Goal: Information Seeking & Learning: Check status

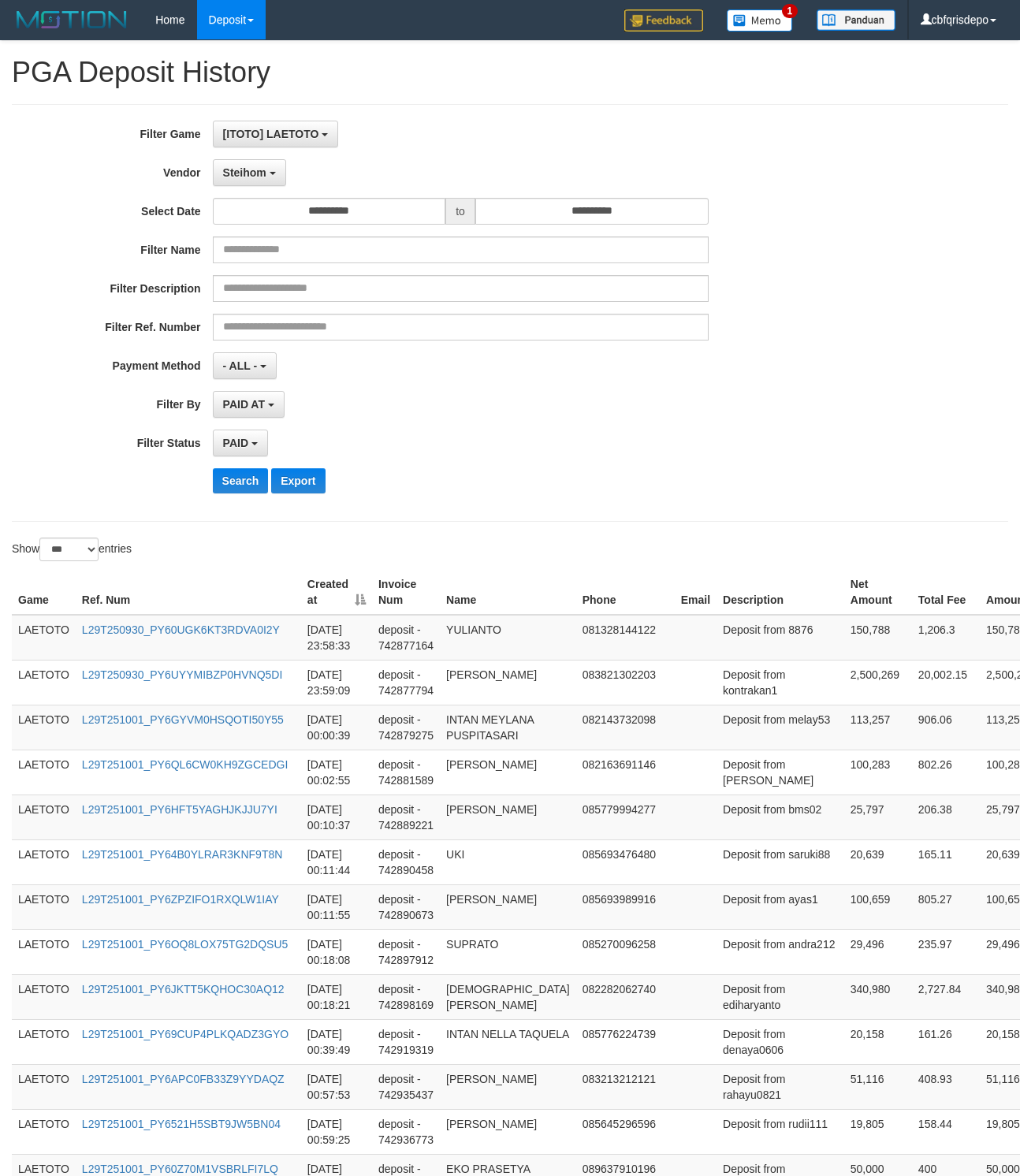
select select "**********"
select select "*"
select select "***"
click at [243, 490] on button "Search" at bounding box center [241, 480] width 56 height 25
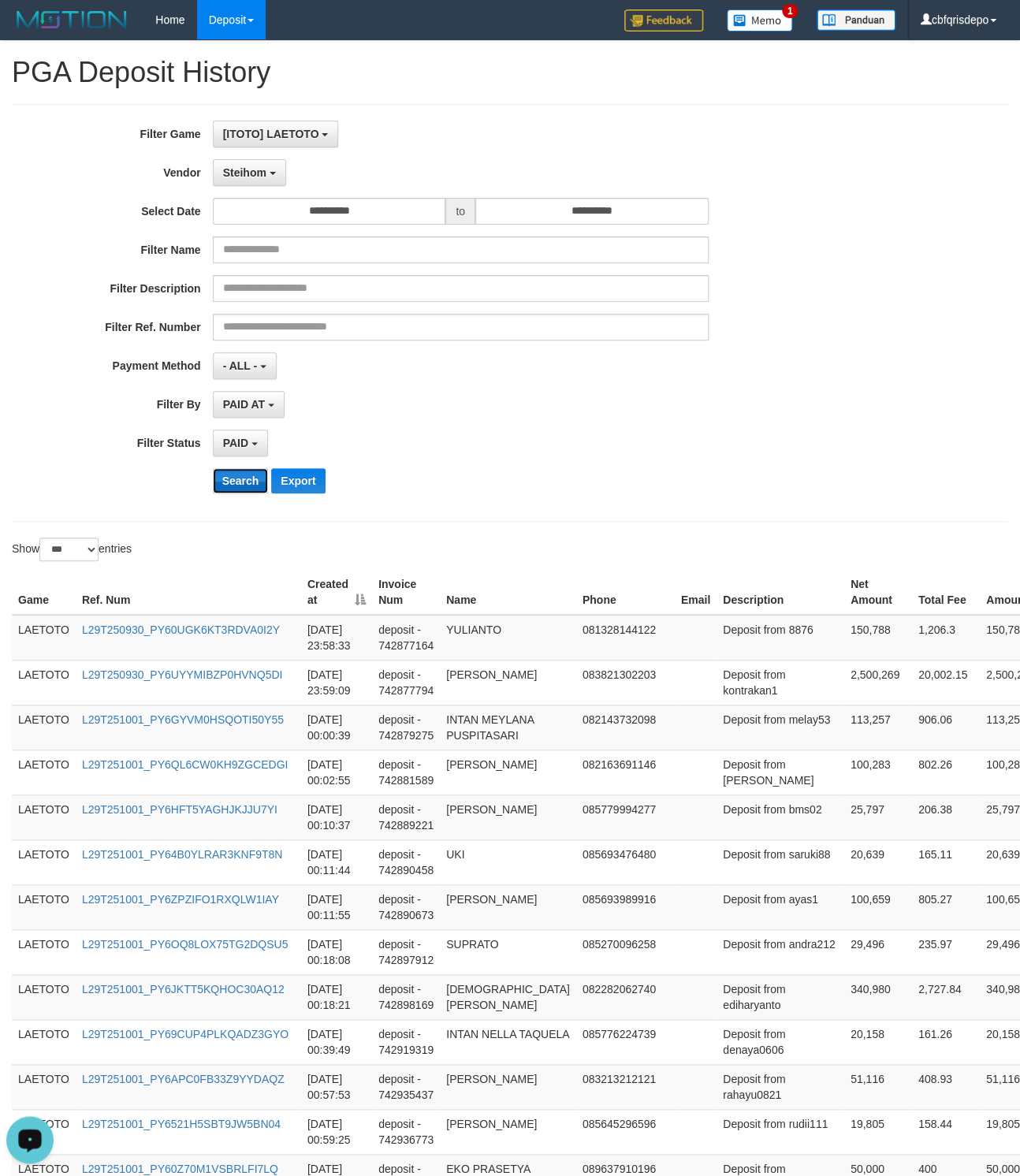
click at [232, 479] on button "Search" at bounding box center [241, 480] width 56 height 25
click at [547, 438] on div "PAID SELECT ALL - ALL - SELECT STATUS PENDING/UNPAID PAID CANCELED EXPIRED" at bounding box center [461, 443] width 496 height 27
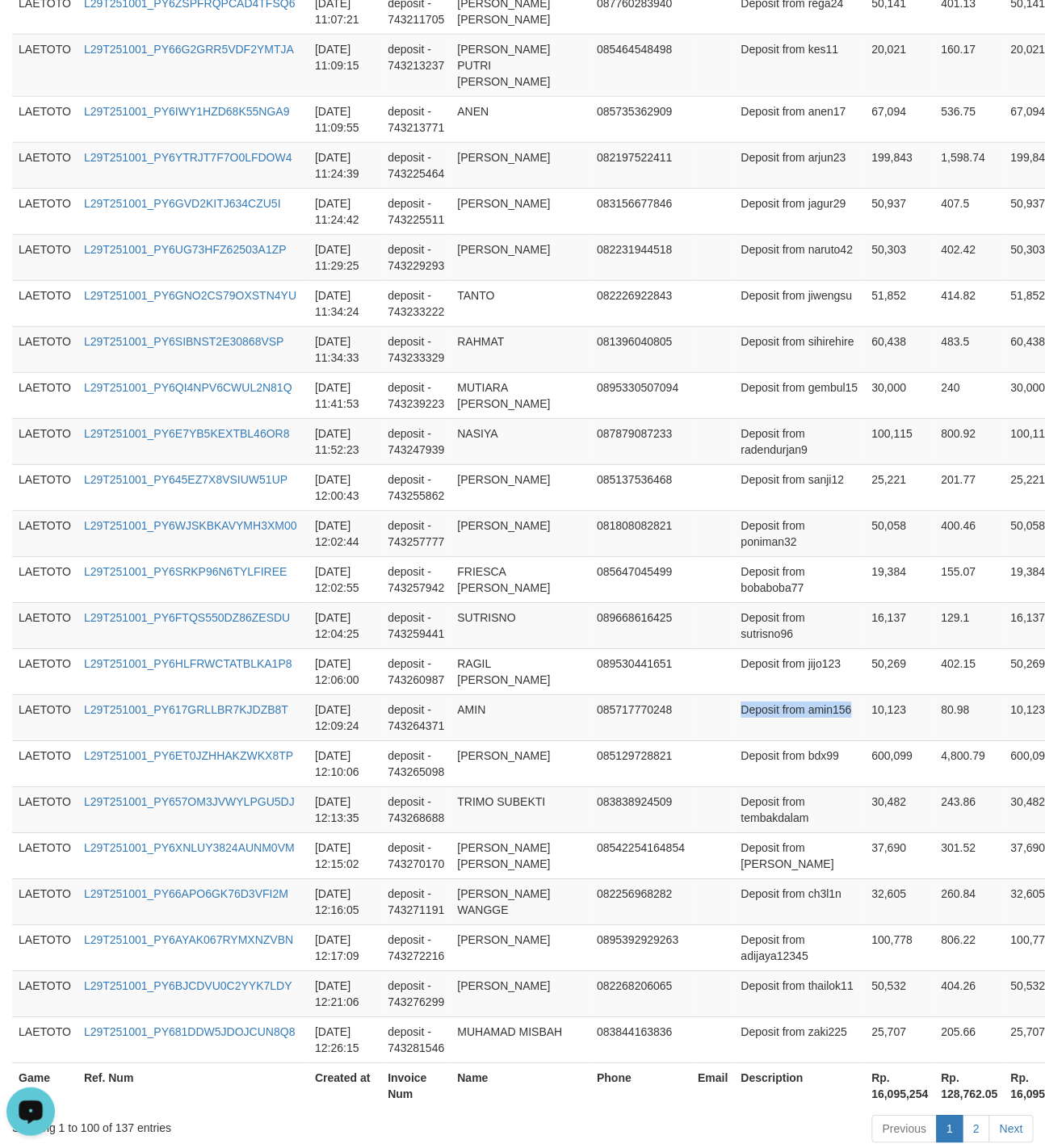
scroll to position [4441, 0]
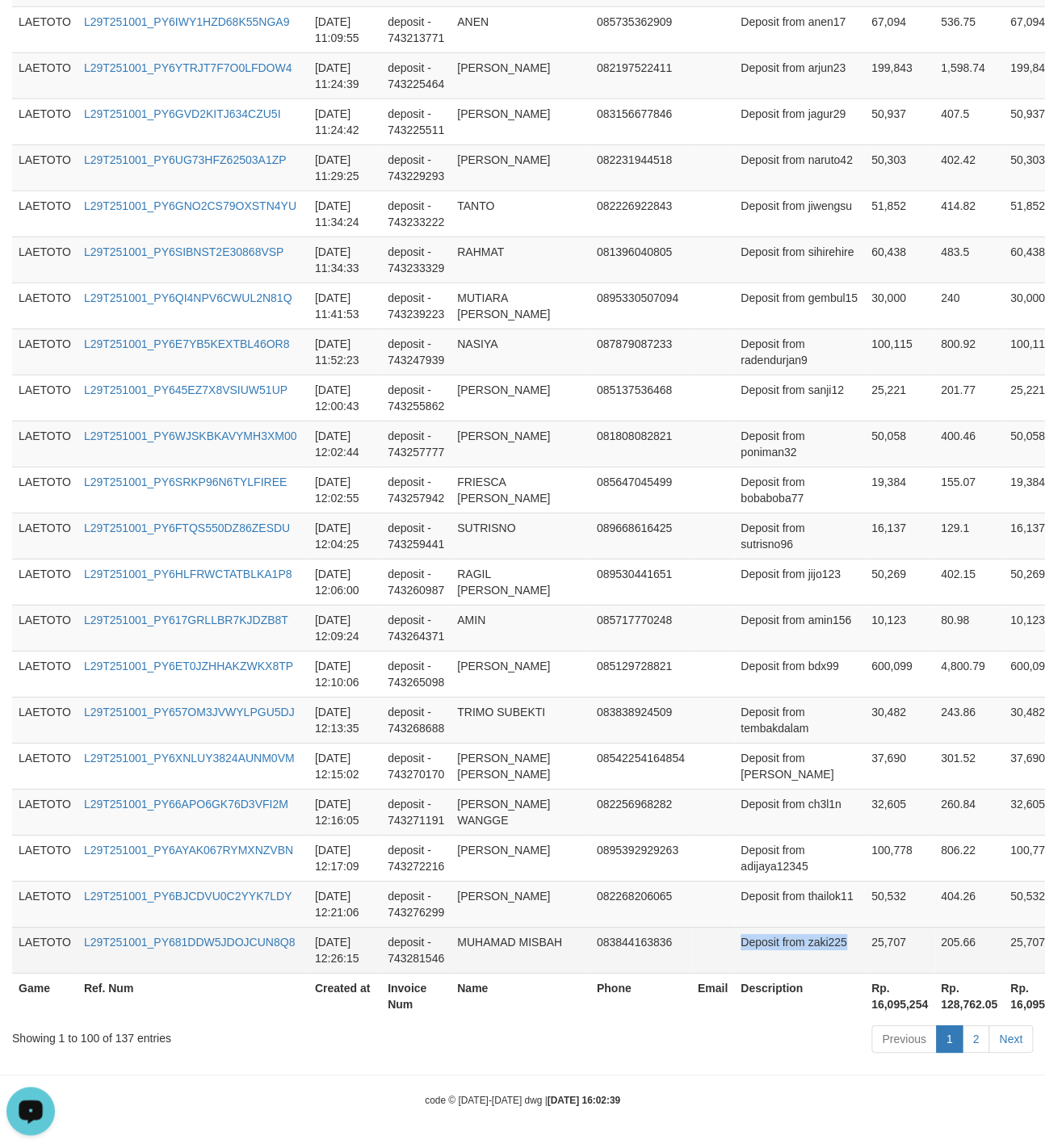
drag, startPoint x: 732, startPoint y: 406, endPoint x: 787, endPoint y: 944, distance: 540.8
copy td "Deposit from zaki225"
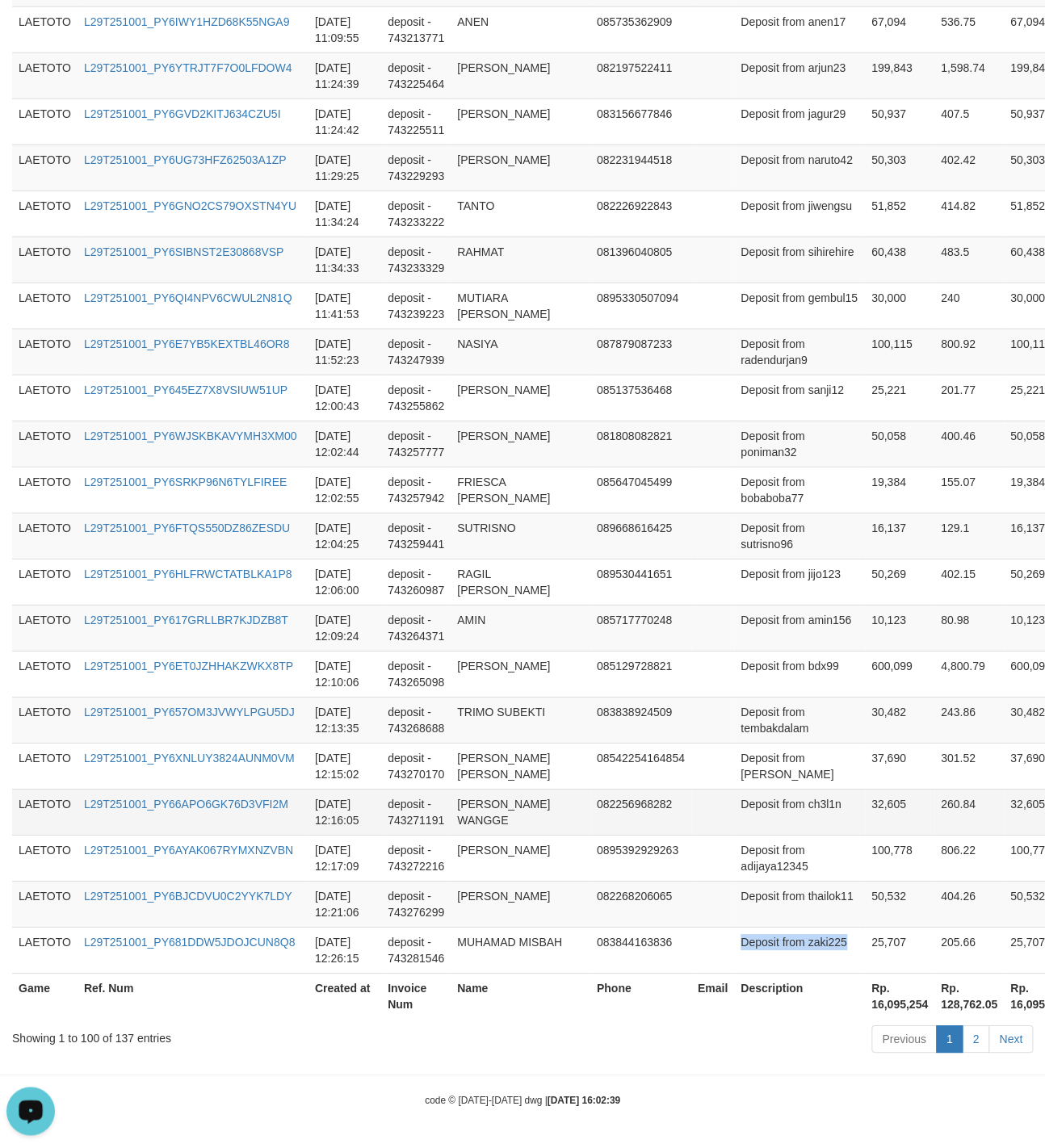
click at [734, 790] on td "Deposit from ch3l1n" at bounding box center [799, 812] width 131 height 46
drag, startPoint x: 719, startPoint y: 790, endPoint x: 761, endPoint y: 789, distance: 42.0
click at [761, 789] on td "Deposit from ch3l1n" at bounding box center [799, 812] width 131 height 46
copy td "Deposit from"
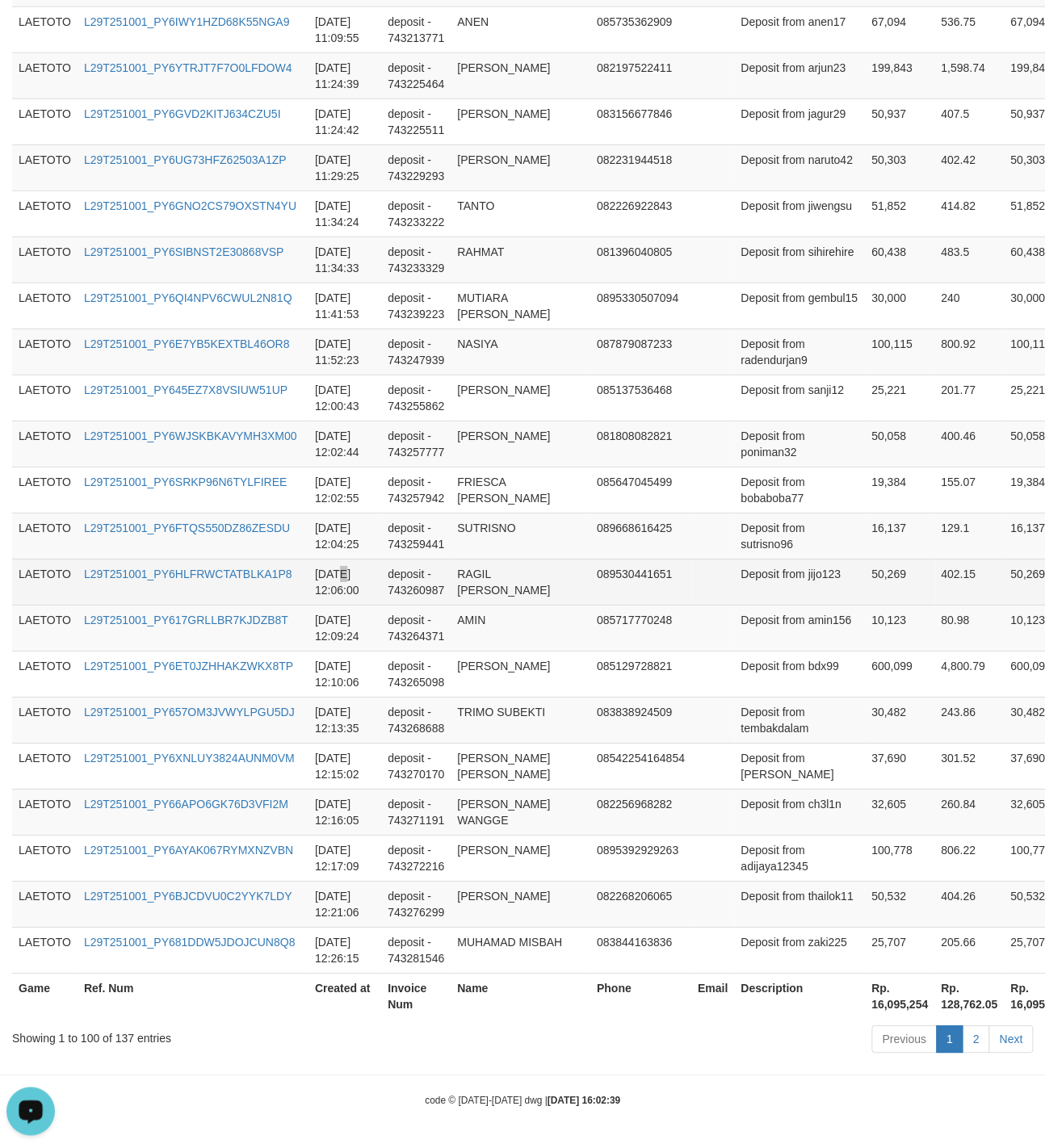
click at [342, 558] on td "[DATE] 12:06:00" at bounding box center [345, 582] width 73 height 46
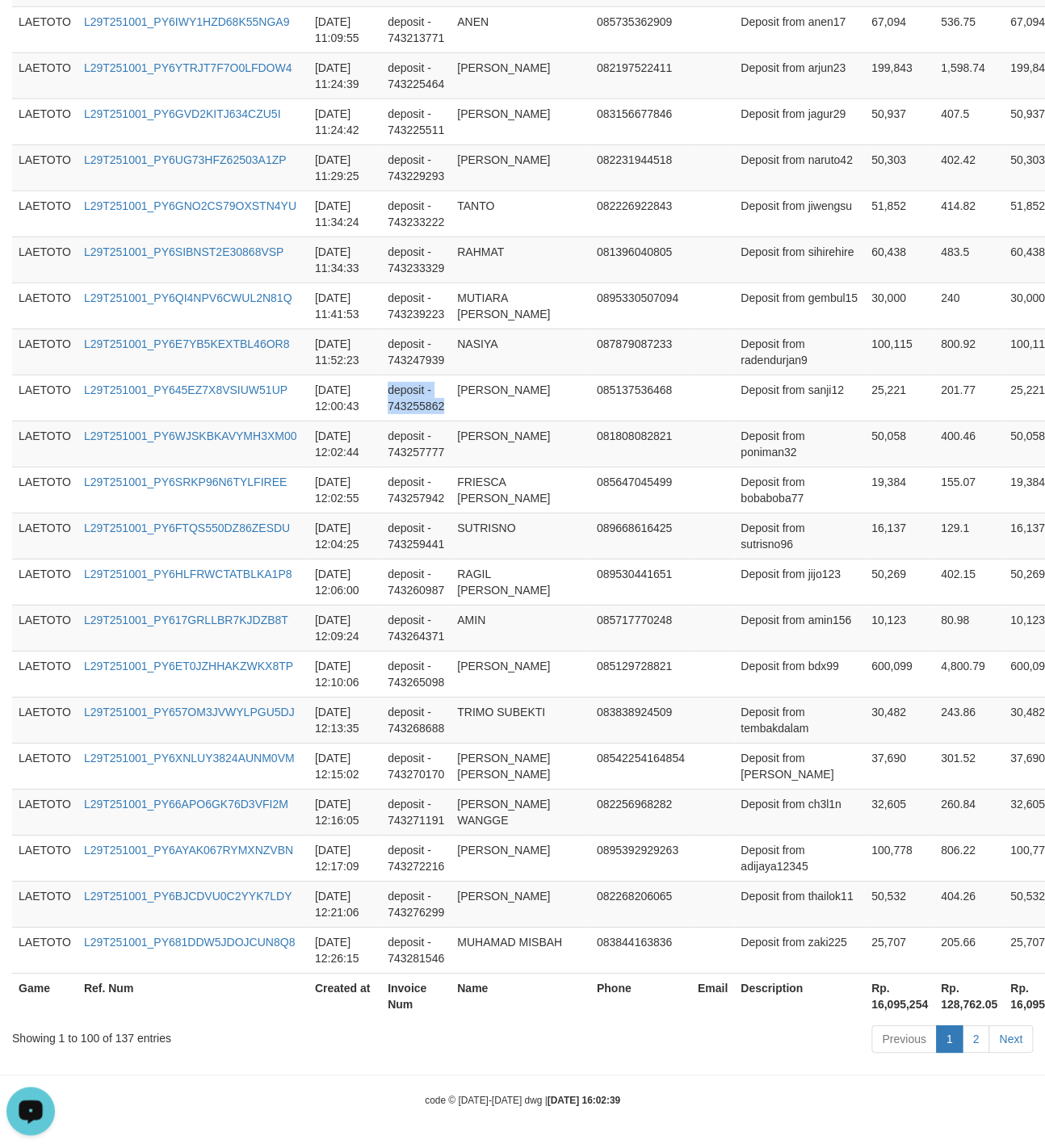
drag, startPoint x: 493, startPoint y: 582, endPoint x: 743, endPoint y: 653, distance: 259.9
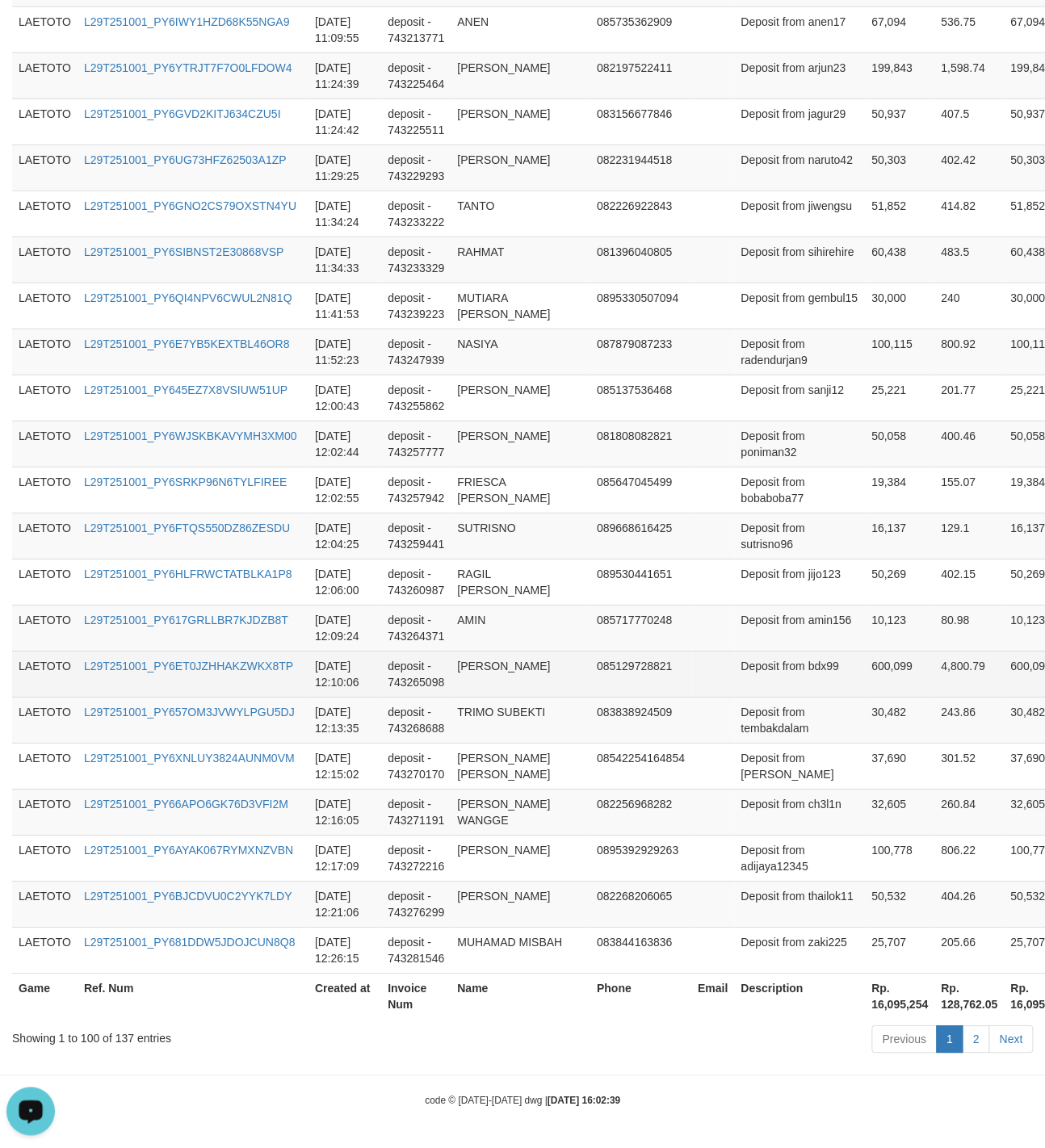
click at [758, 651] on td "Deposit from bdx99" at bounding box center [799, 674] width 131 height 46
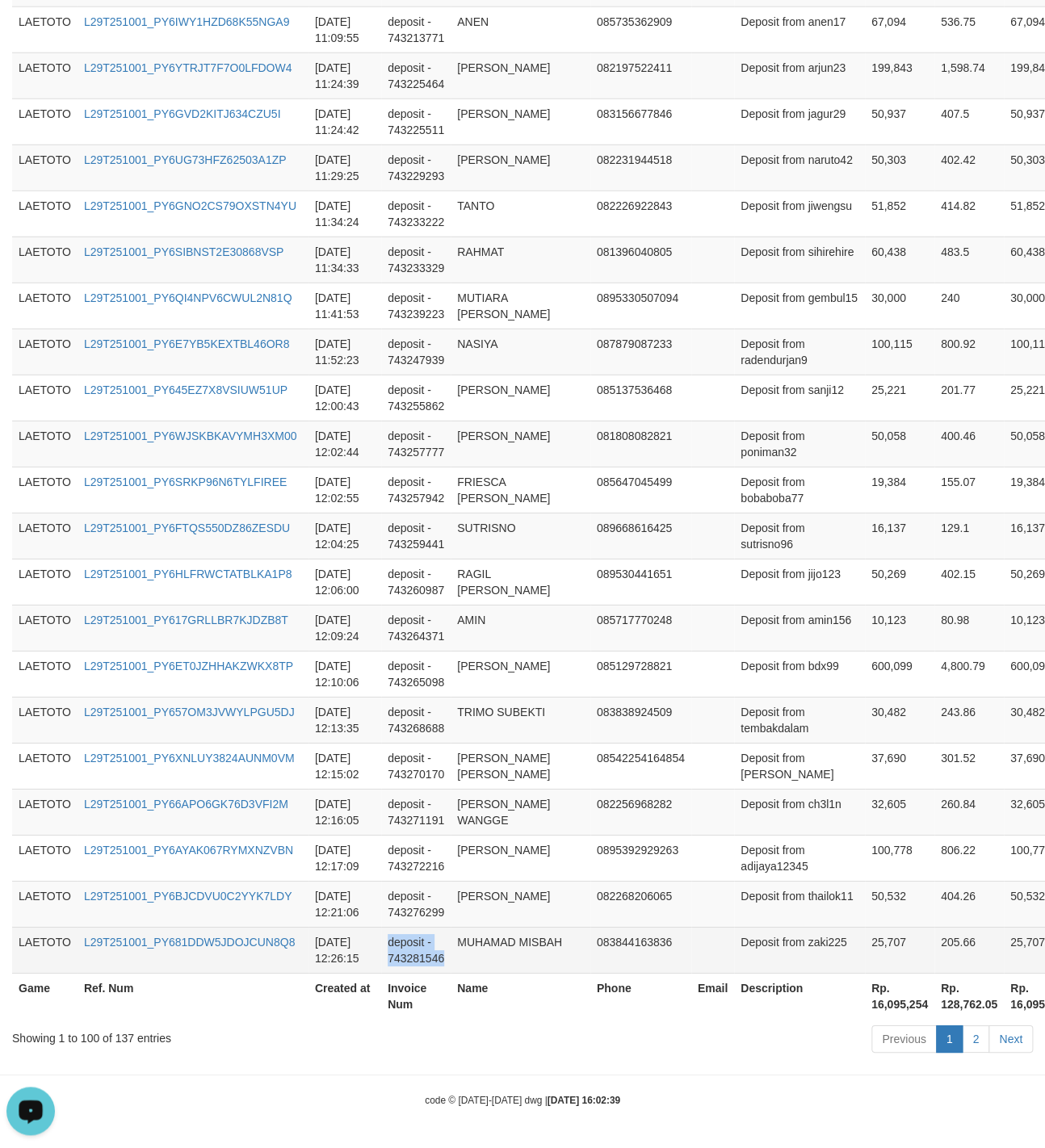
drag, startPoint x: 515, startPoint y: 588, endPoint x: 510, endPoint y: 933, distance: 345.0
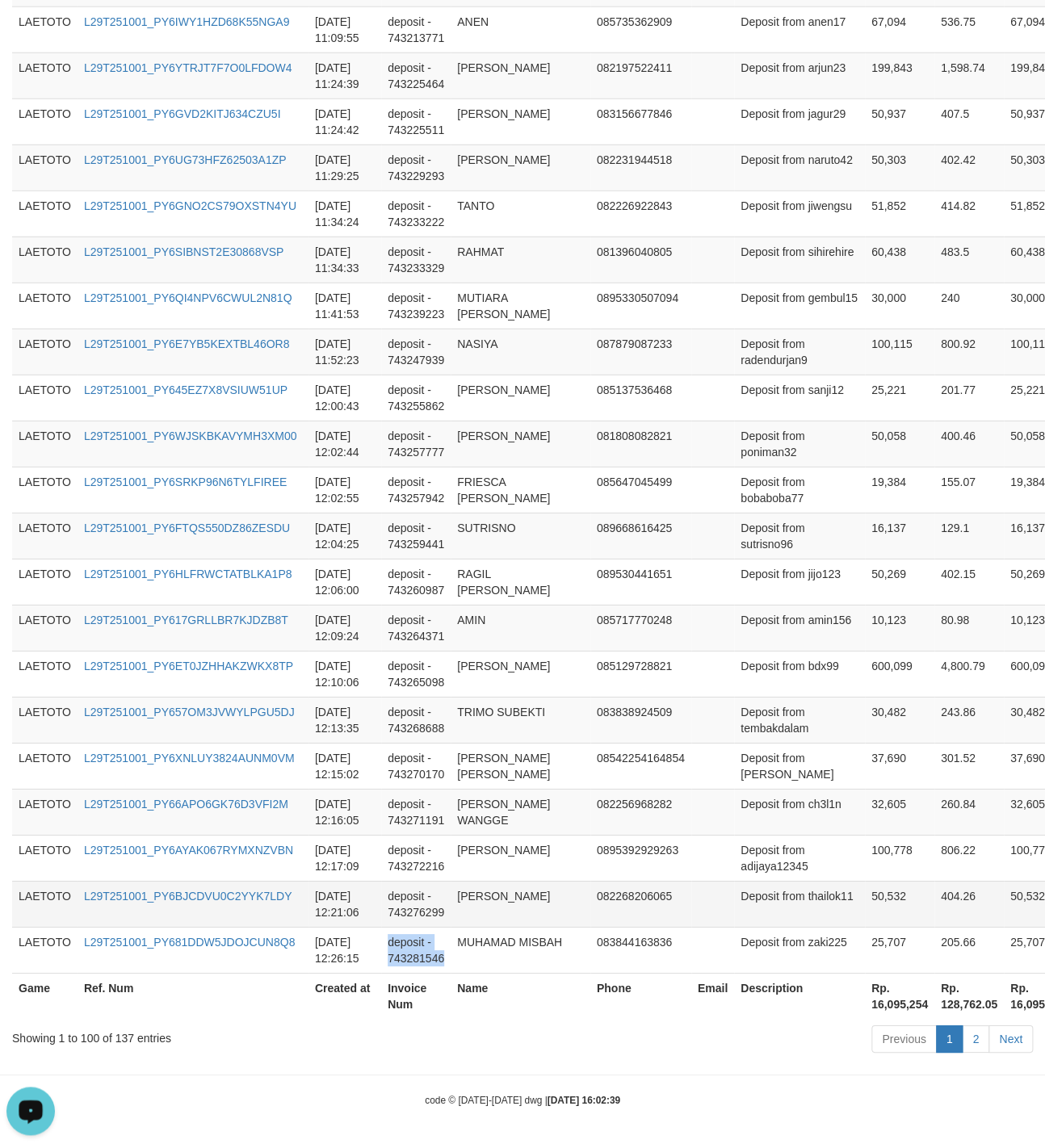
copy td "deposit - 743281546"
click at [968, 1037] on link "2" at bounding box center [976, 1038] width 28 height 28
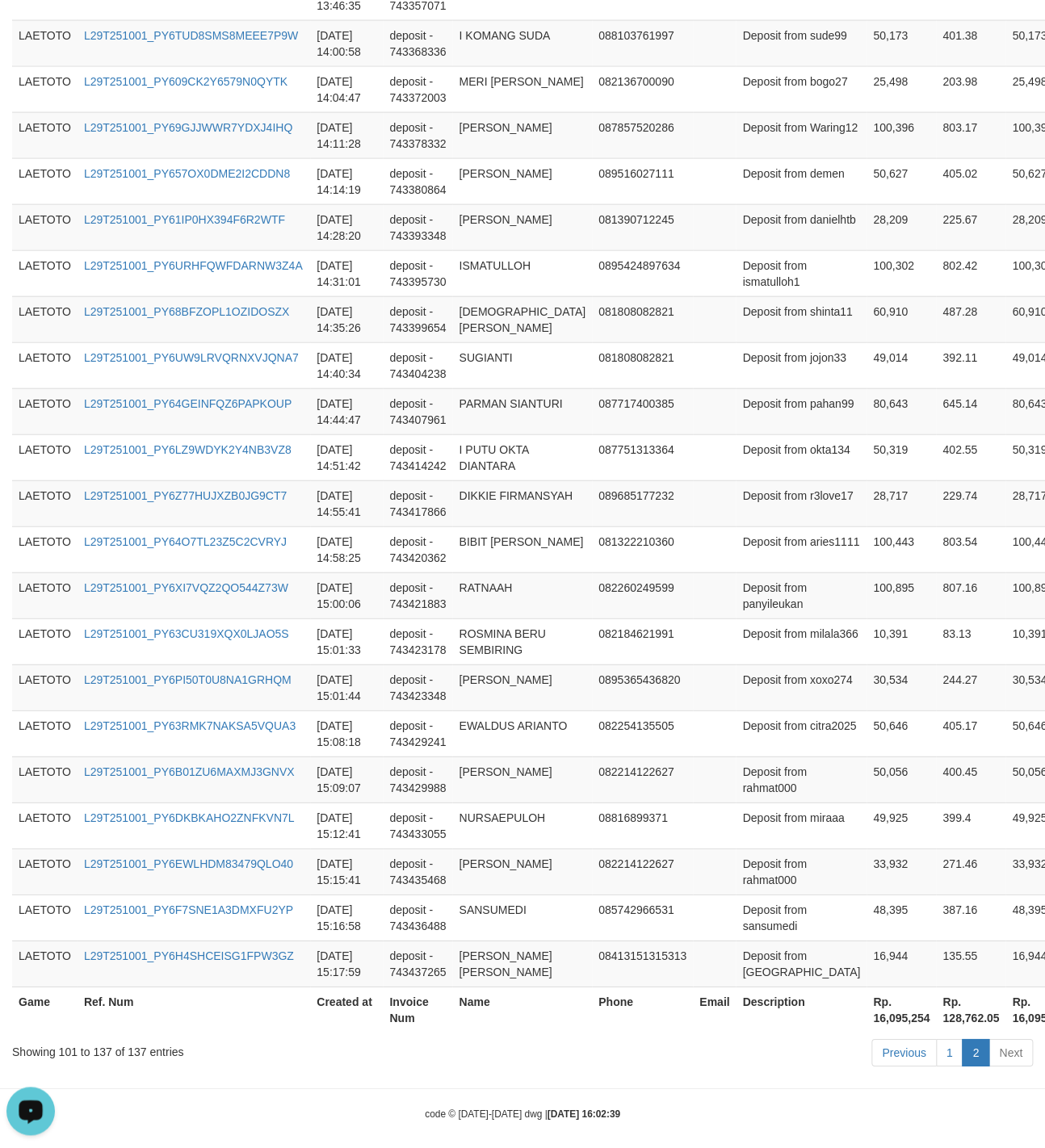
scroll to position [1869, 0]
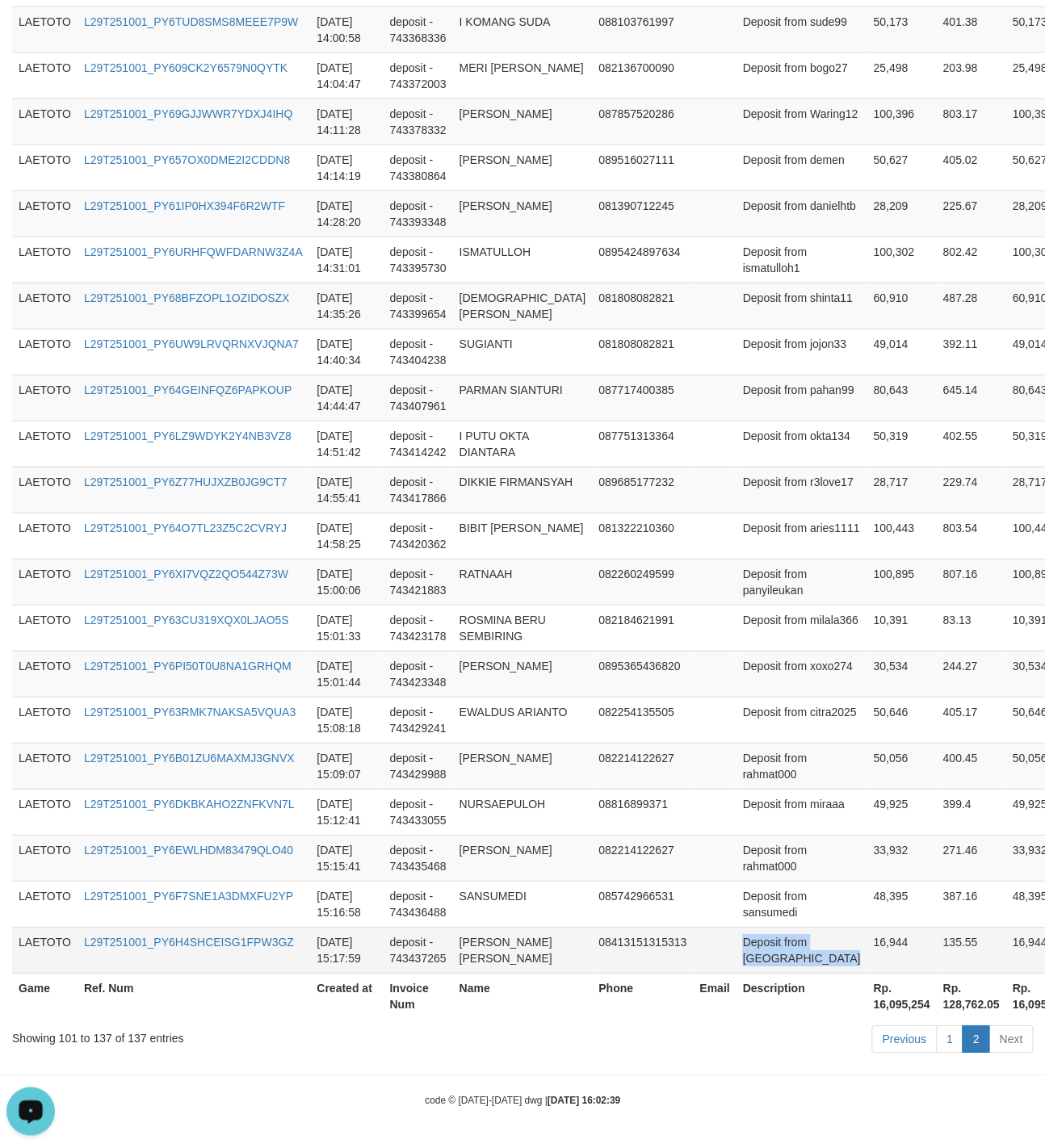
drag, startPoint x: 710, startPoint y: 655, endPoint x: 785, endPoint y: 936, distance: 290.8
click at [785, 936] on tbody "LAETOTO L29T251001_PY6Q7MHH13JBYZTDWEG [DATE] 12:31:16 deposit - 743286882 REND…" at bounding box center [600, 122] width 1174 height 1704
copy td "Deposit from [GEOGRAPHIC_DATA]"
click at [736, 835] on td "Deposit from rahmat000" at bounding box center [801, 858] width 131 height 46
drag, startPoint x: 730, startPoint y: 794, endPoint x: 721, endPoint y: 811, distance: 19.2
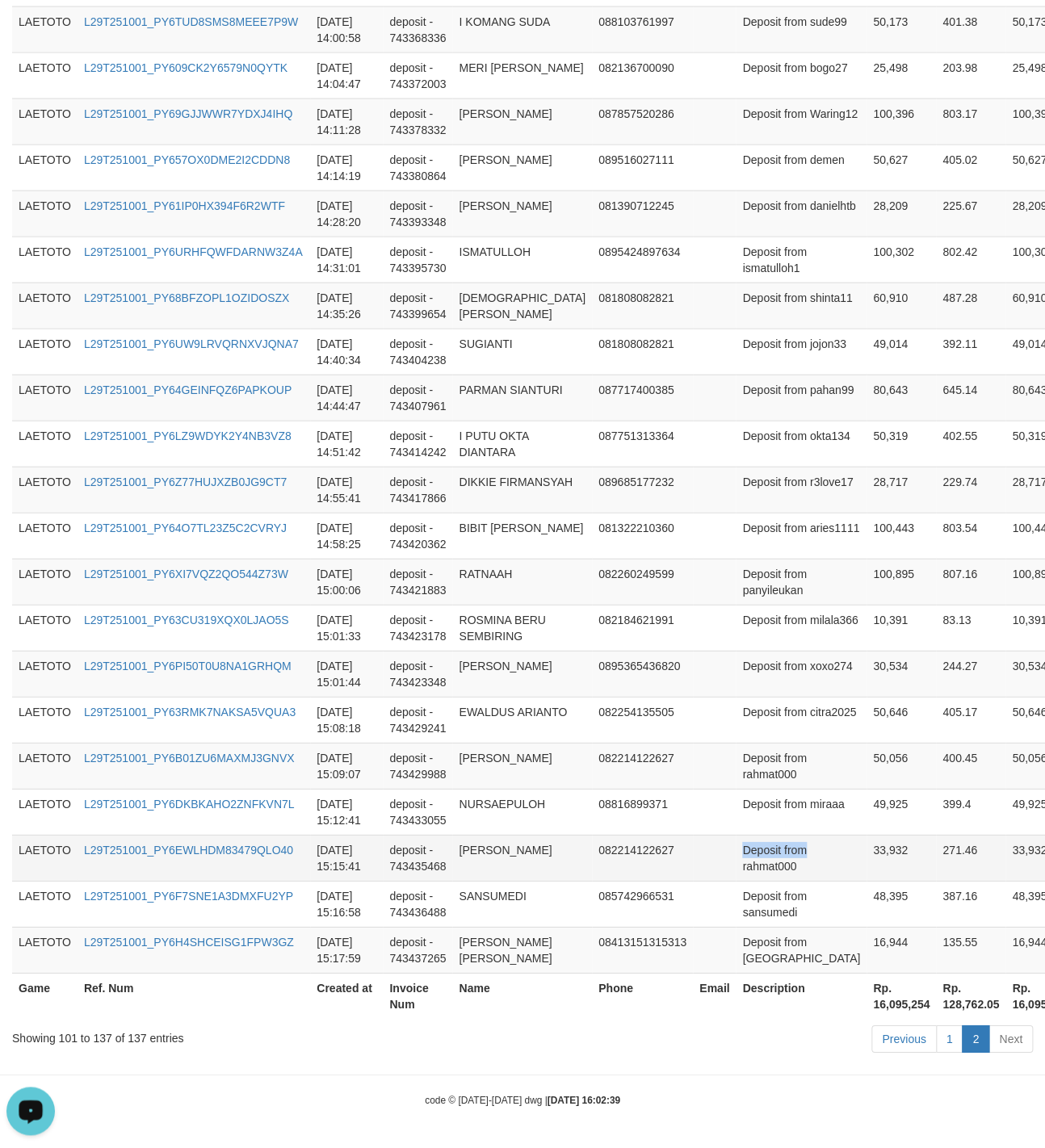
click at [736, 835] on td "Deposit from rahmat000" at bounding box center [801, 858] width 131 height 46
copy td "Deposit from"
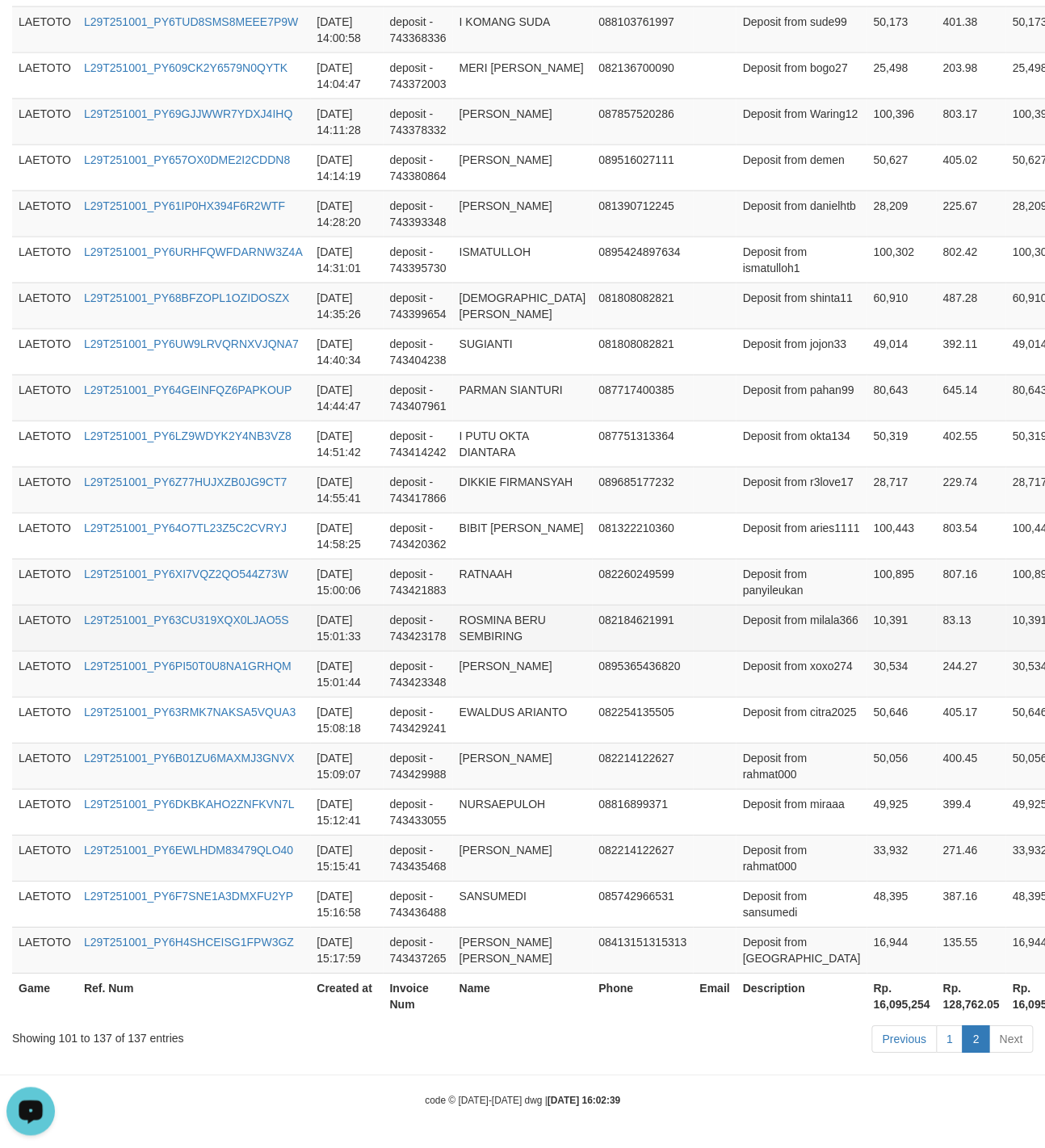
click at [755, 605] on td "Deposit from milala366" at bounding box center [801, 628] width 131 height 46
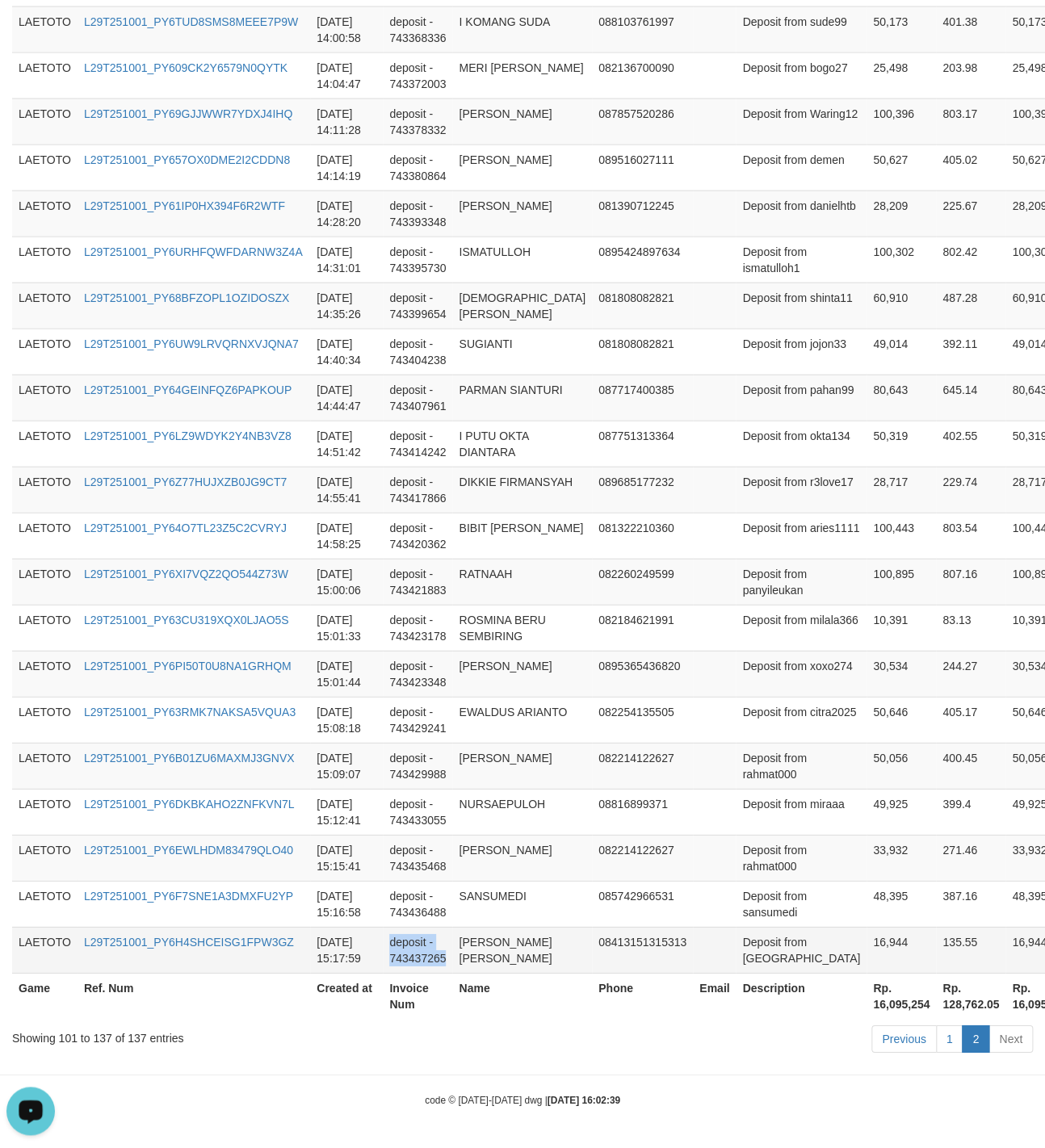
drag, startPoint x: 504, startPoint y: 579, endPoint x: 485, endPoint y: 924, distance: 345.5
click at [485, 924] on tbody "LAETOTO L29T251001_PY6Q7MHH13JBYZTDWEG [DATE] 12:31:16 deposit - 743286882 REND…" at bounding box center [600, 122] width 1174 height 1704
copy td "deposit - 743437265"
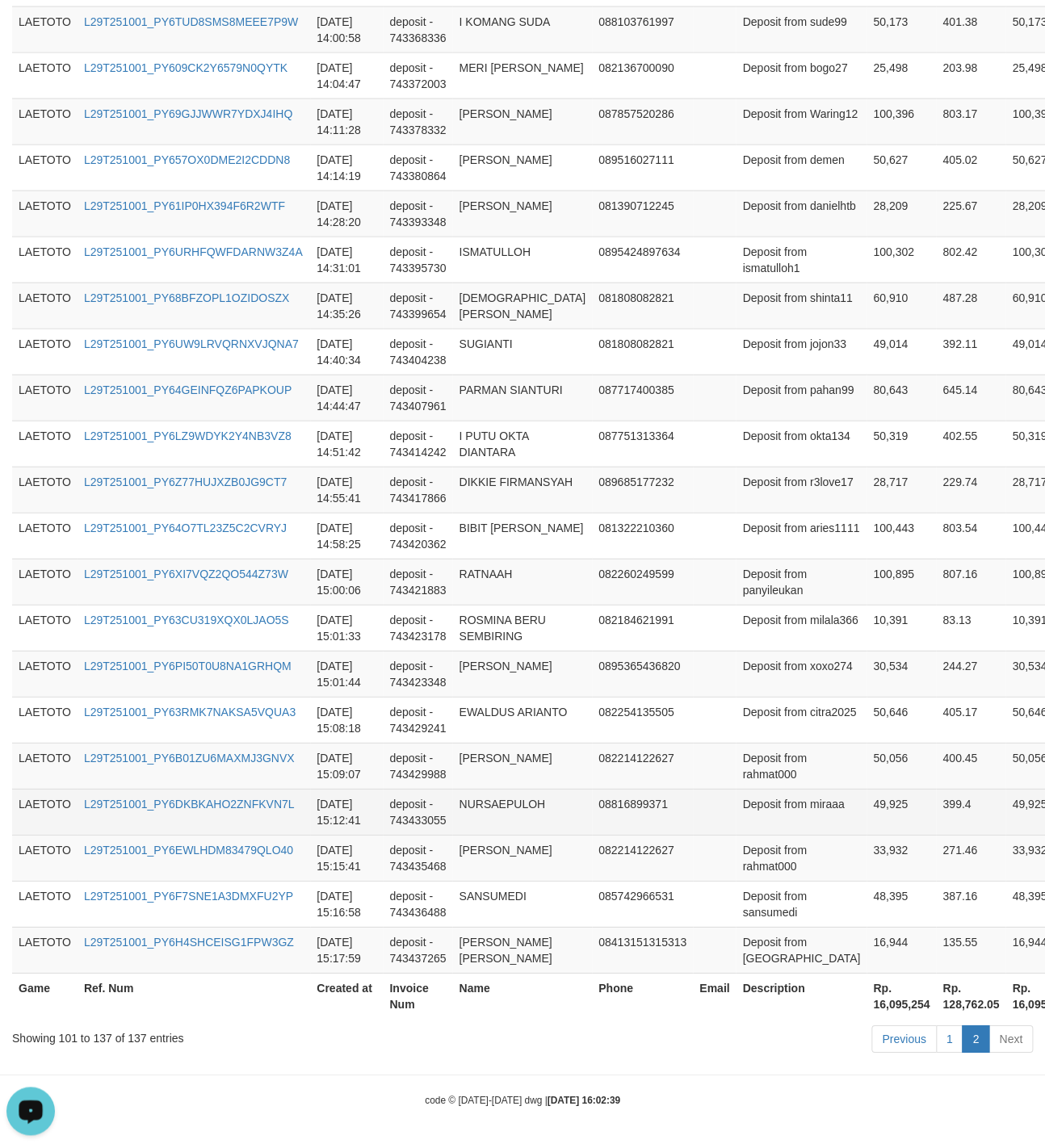
drag, startPoint x: 706, startPoint y: 755, endPoint x: 723, endPoint y: 754, distance: 17.0
click at [736, 789] on td "Deposit from miraaa" at bounding box center [801, 812] width 131 height 46
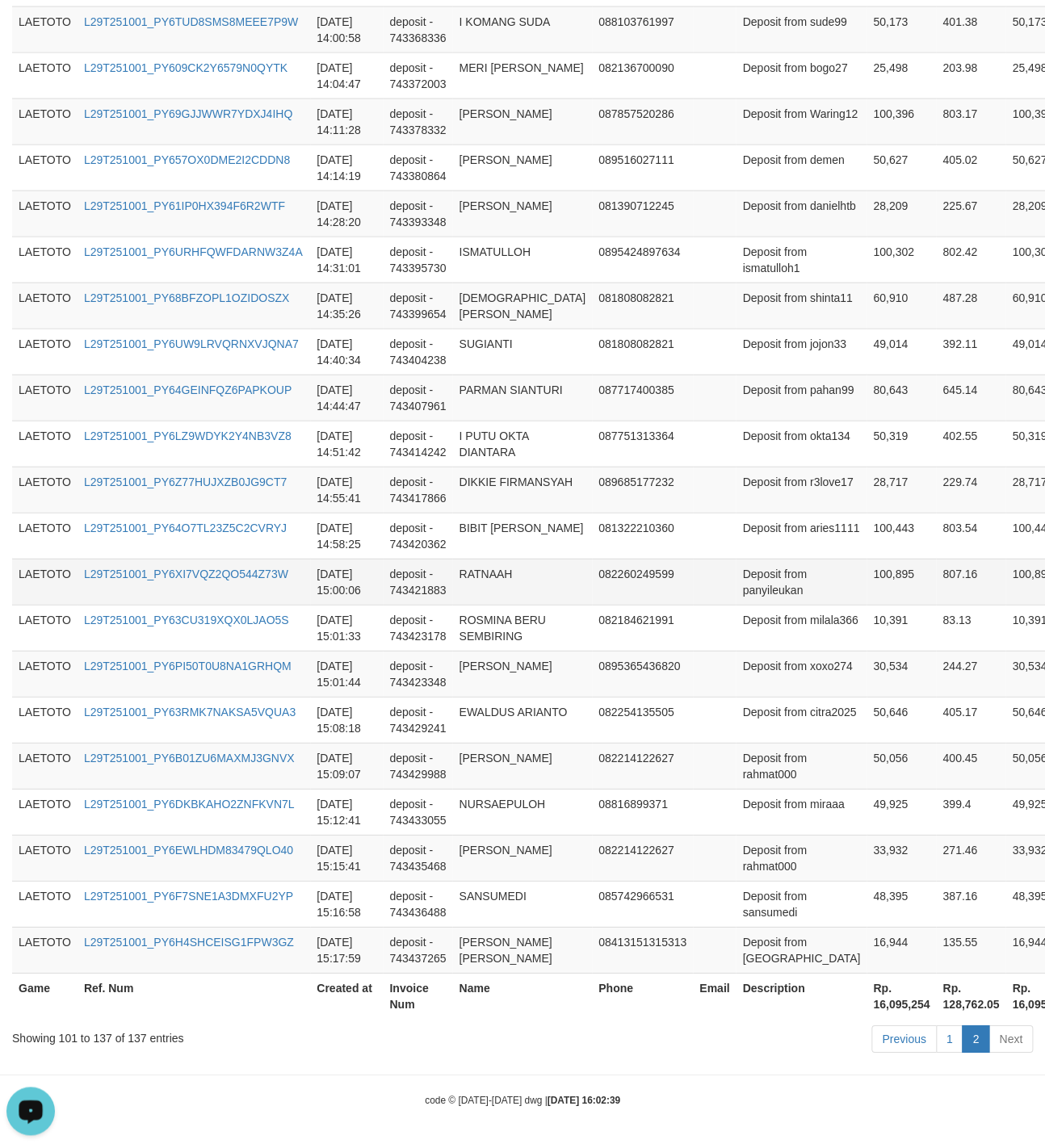
click at [693, 558] on td at bounding box center [714, 582] width 43 height 46
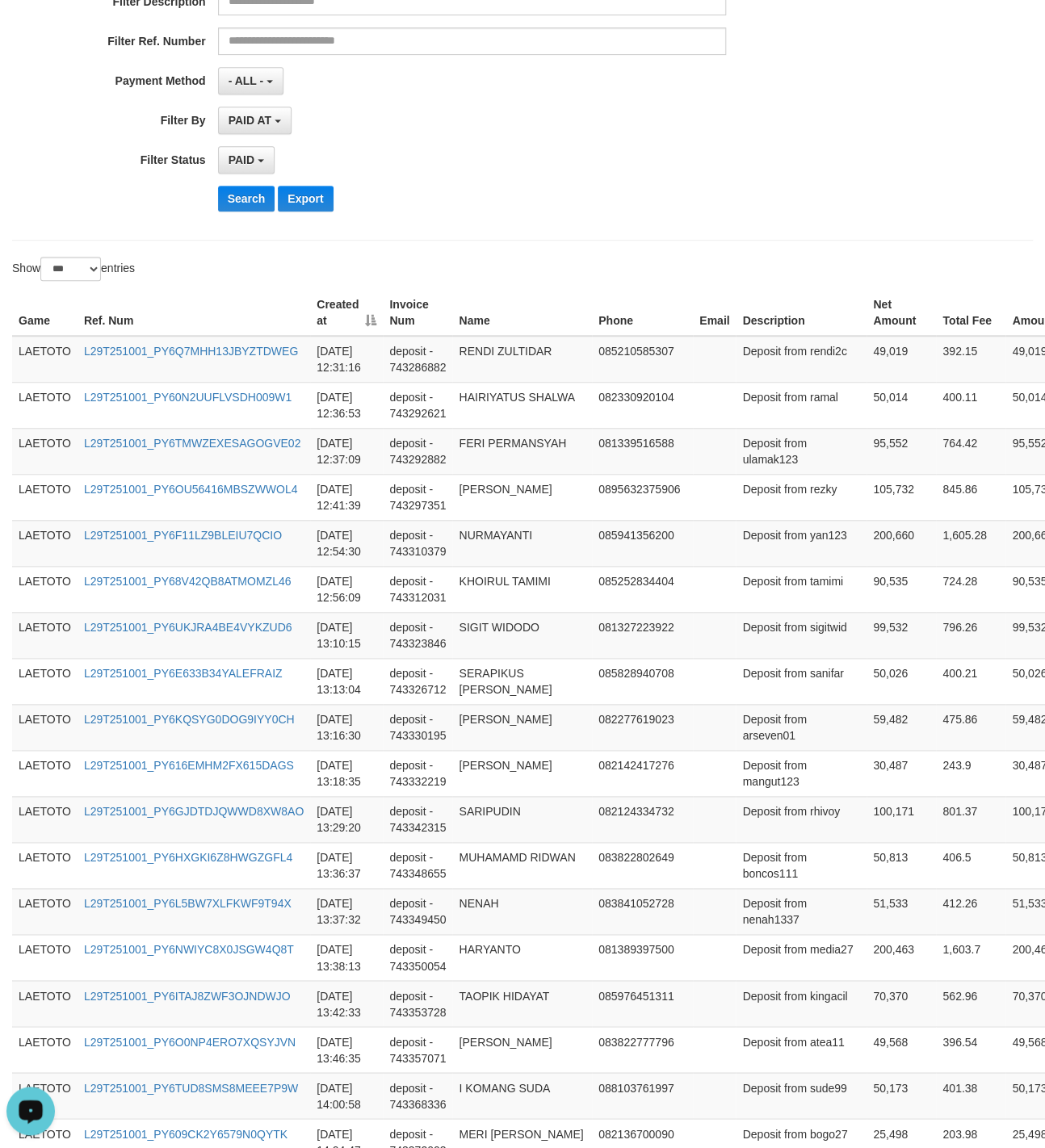
scroll to position [0, 0]
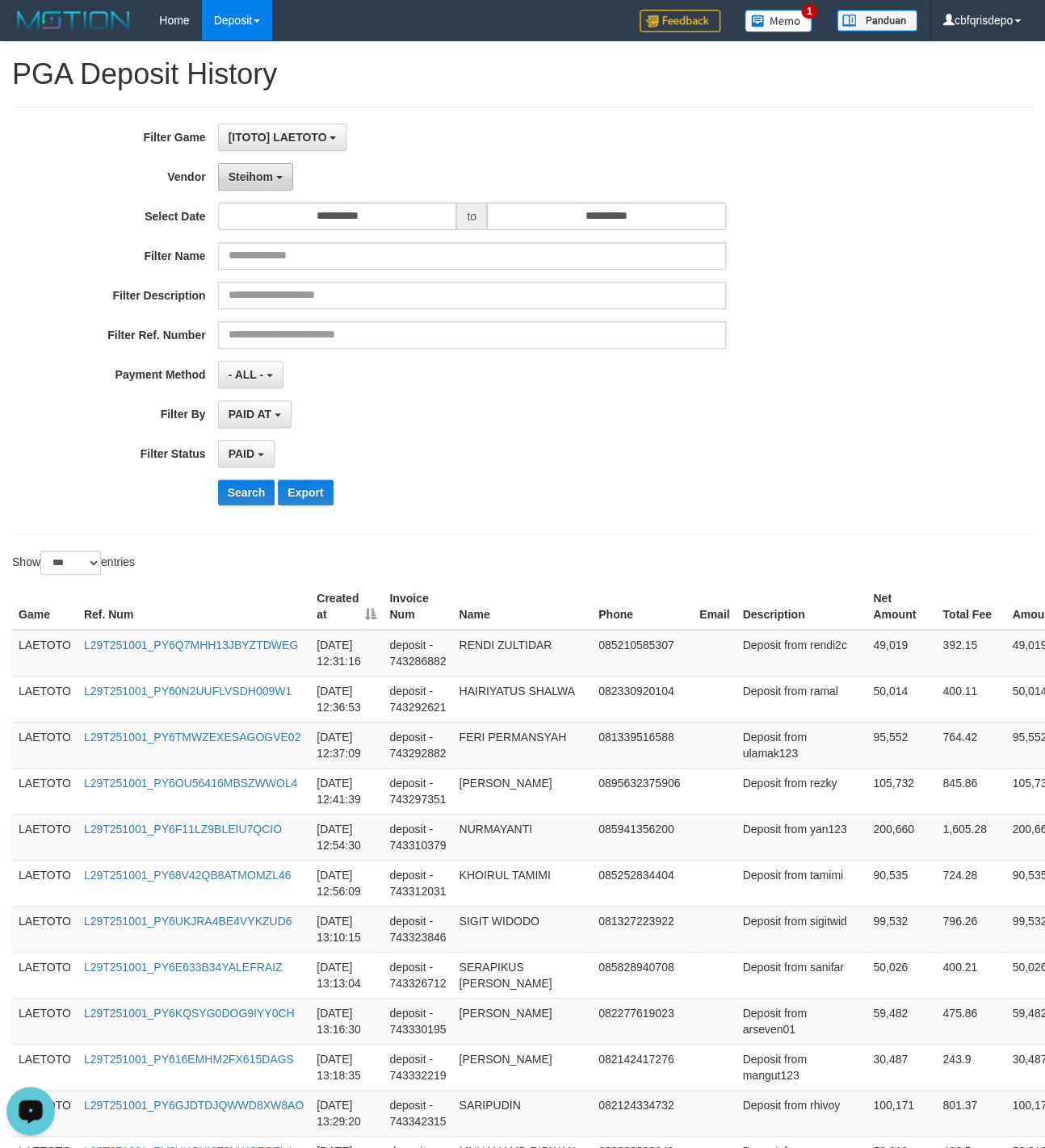
click at [254, 191] on button "Steihom" at bounding box center [256, 176] width 75 height 28
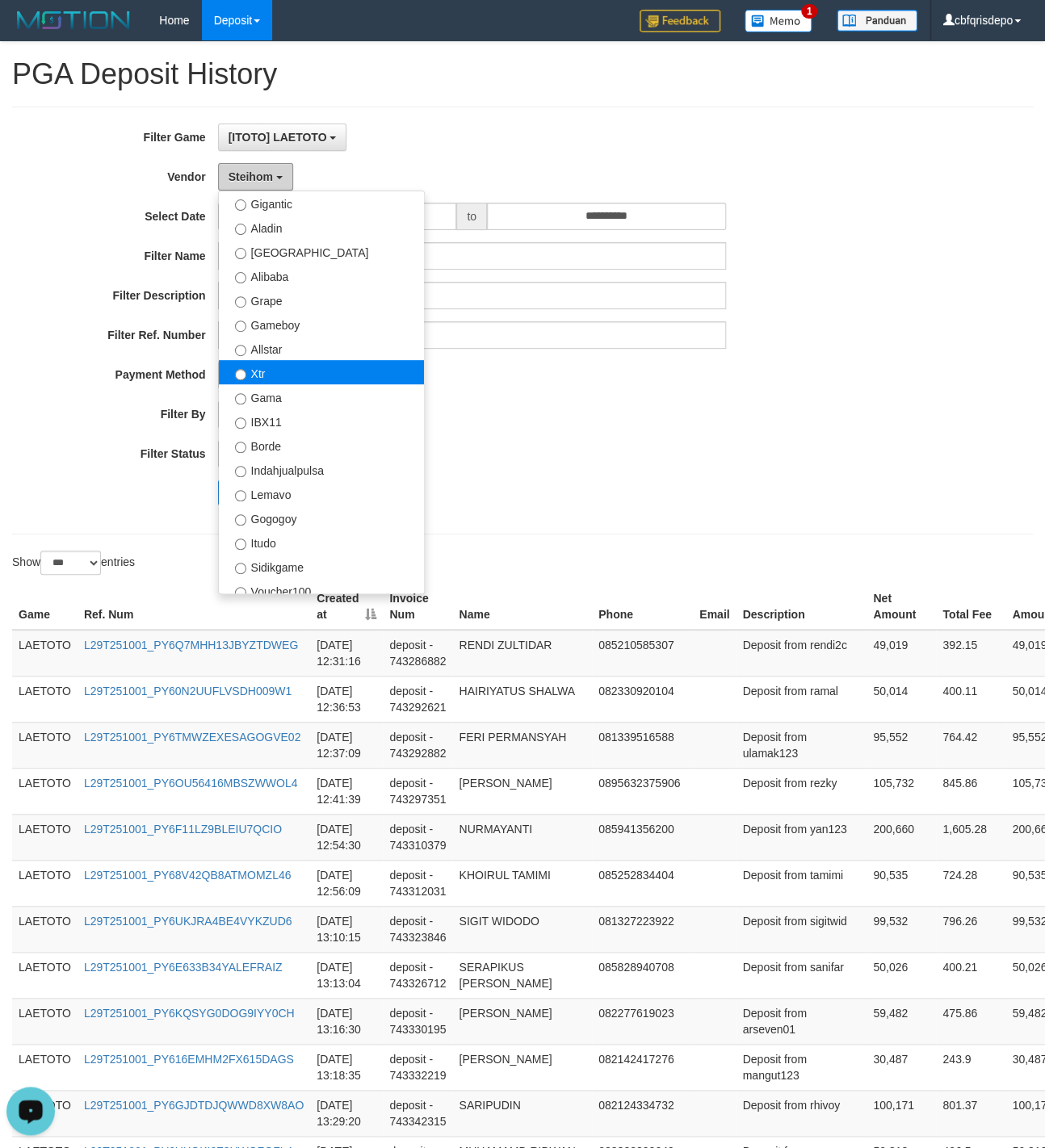
scroll to position [195, 0]
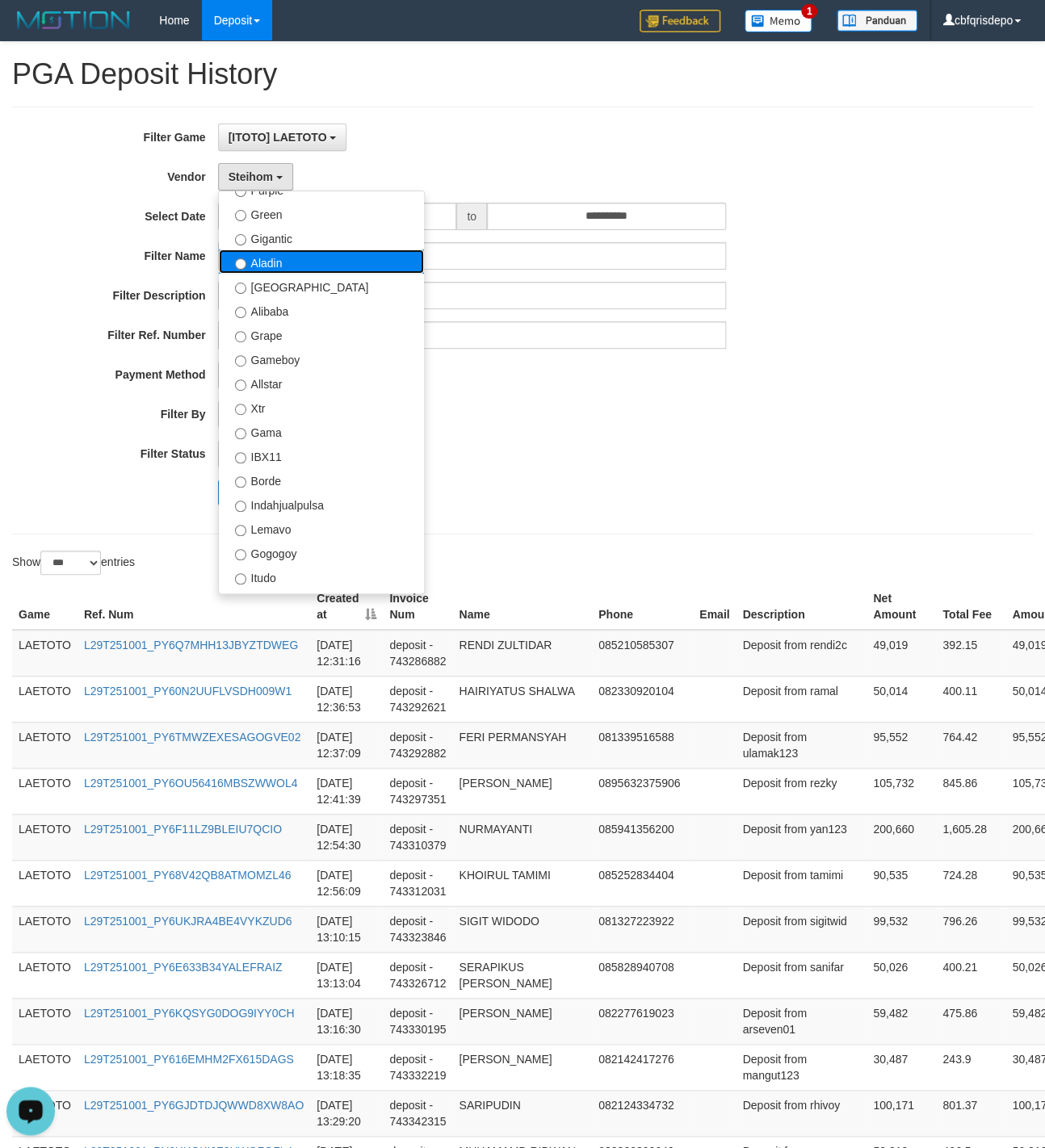
click at [282, 273] on label "Aladin" at bounding box center [322, 261] width 205 height 24
select select "**********"
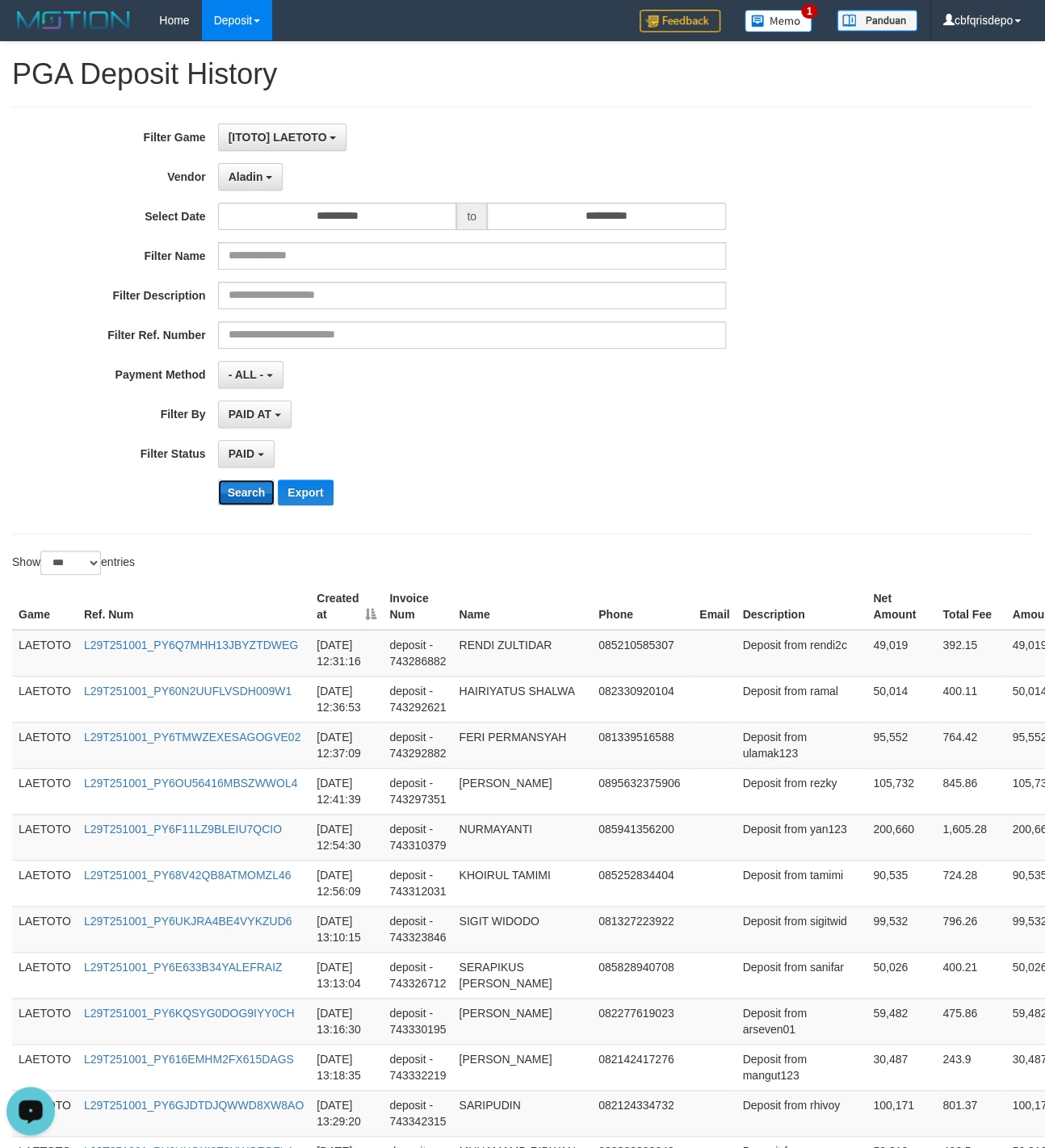
click at [244, 504] on button "Search" at bounding box center [247, 492] width 57 height 26
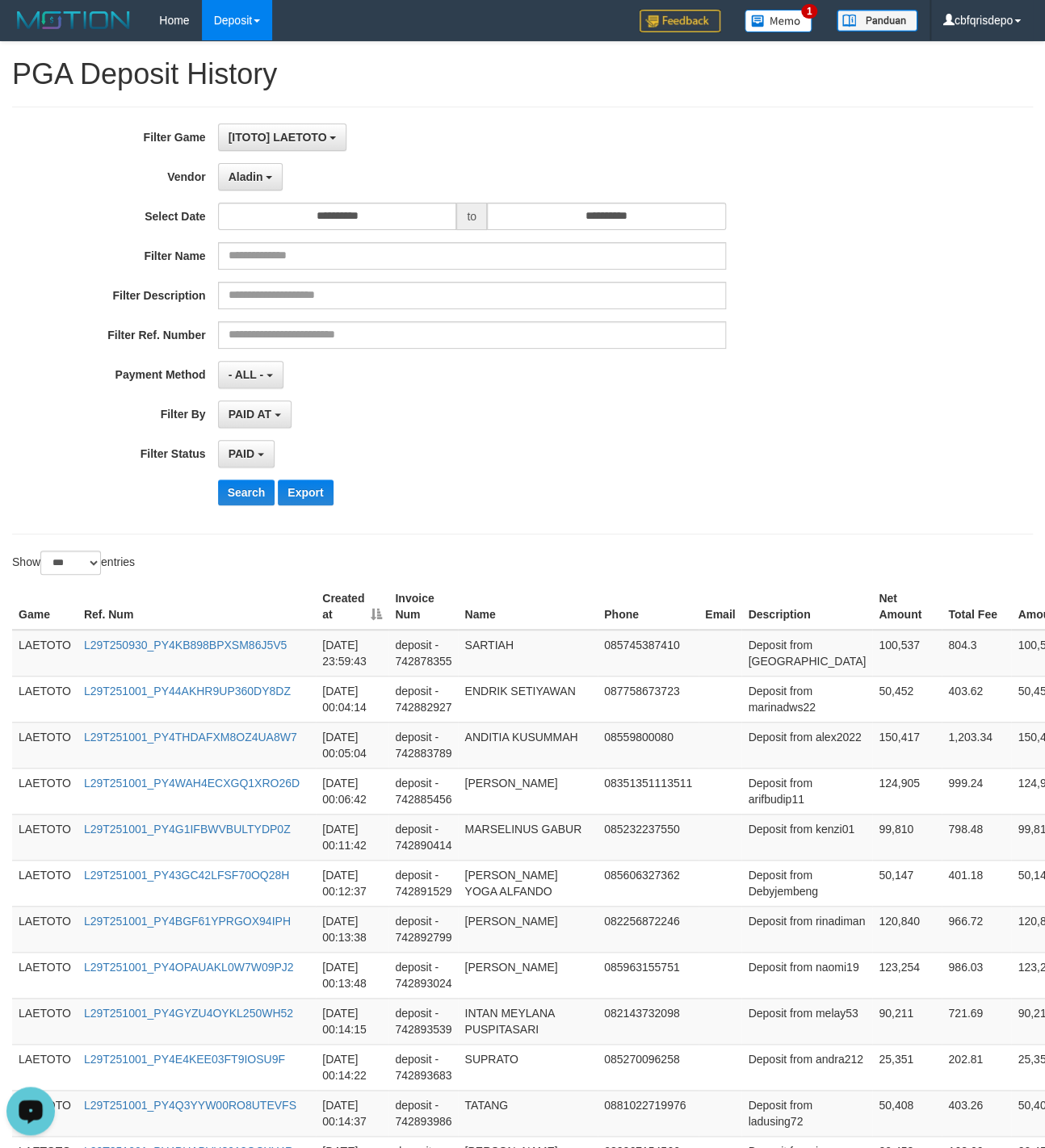
click at [546, 479] on div "**********" at bounding box center [435, 321] width 870 height 394
click at [784, 558] on div "Show ** ** ** *** entries" at bounding box center [522, 565] width 1045 height 28
click at [784, 551] on div at bounding box center [783, 550] width 522 height 1
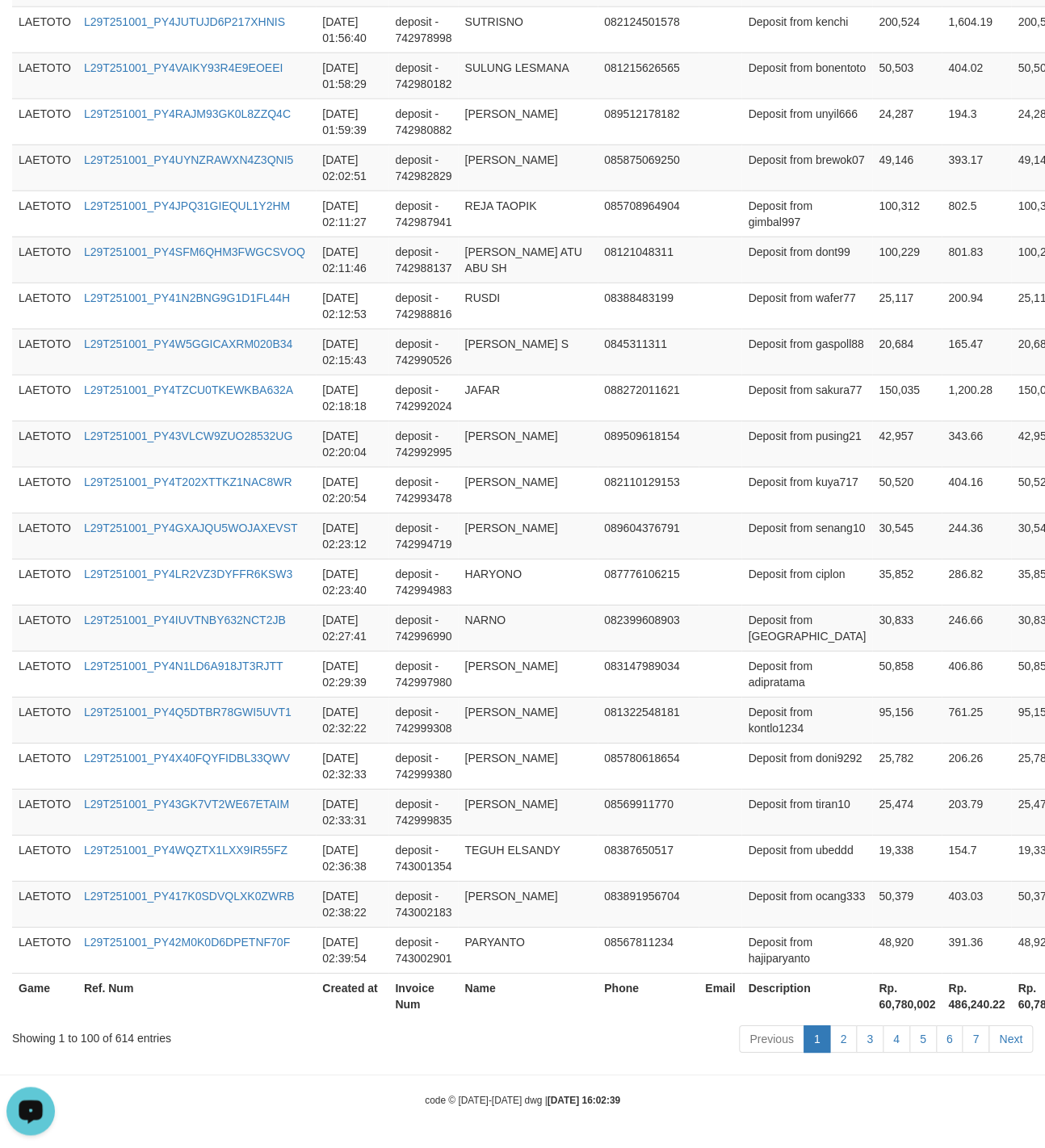
scroll to position [4312, 0]
click at [837, 1031] on link "2" at bounding box center [843, 1038] width 28 height 28
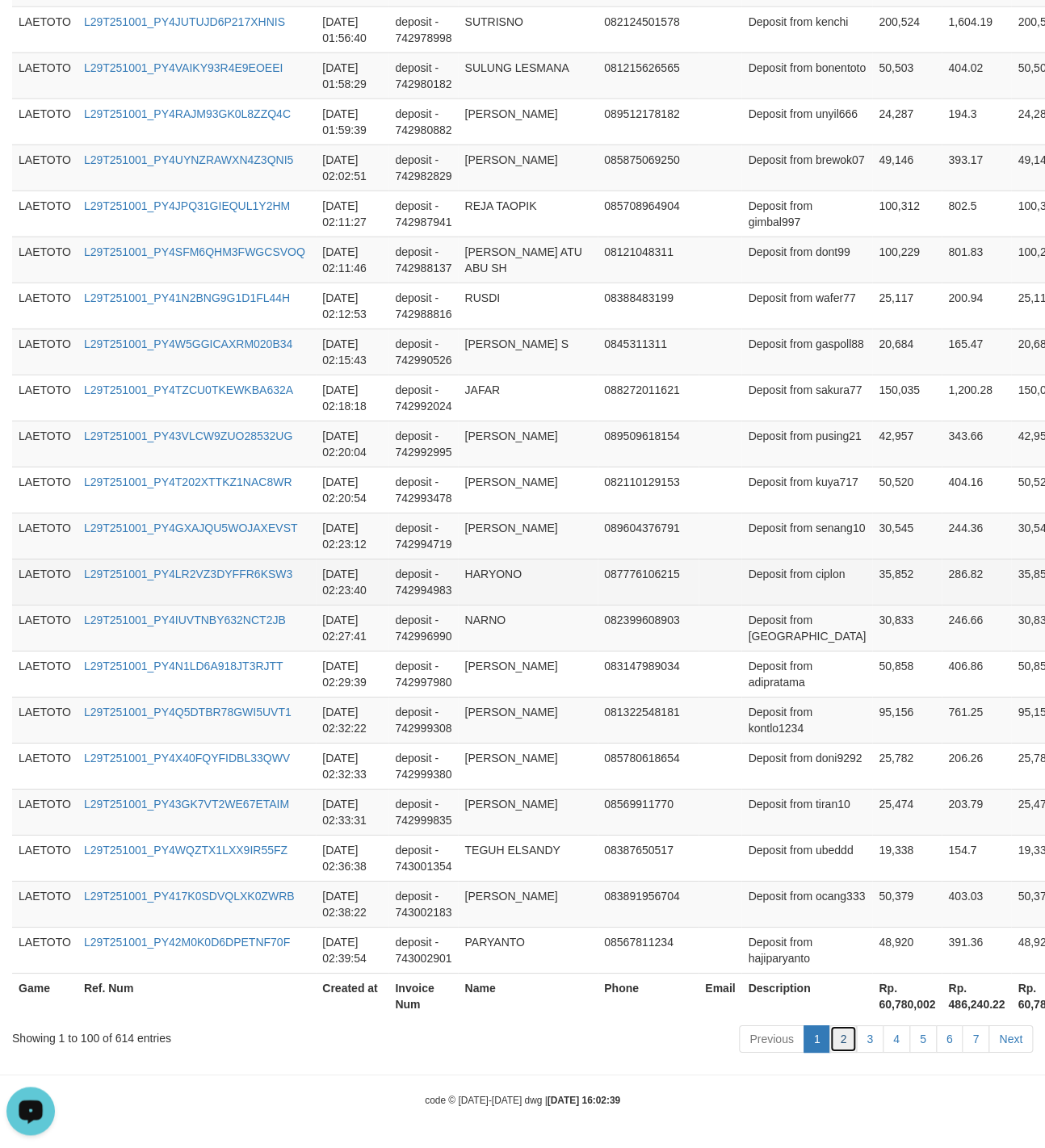
scroll to position [4329, 0]
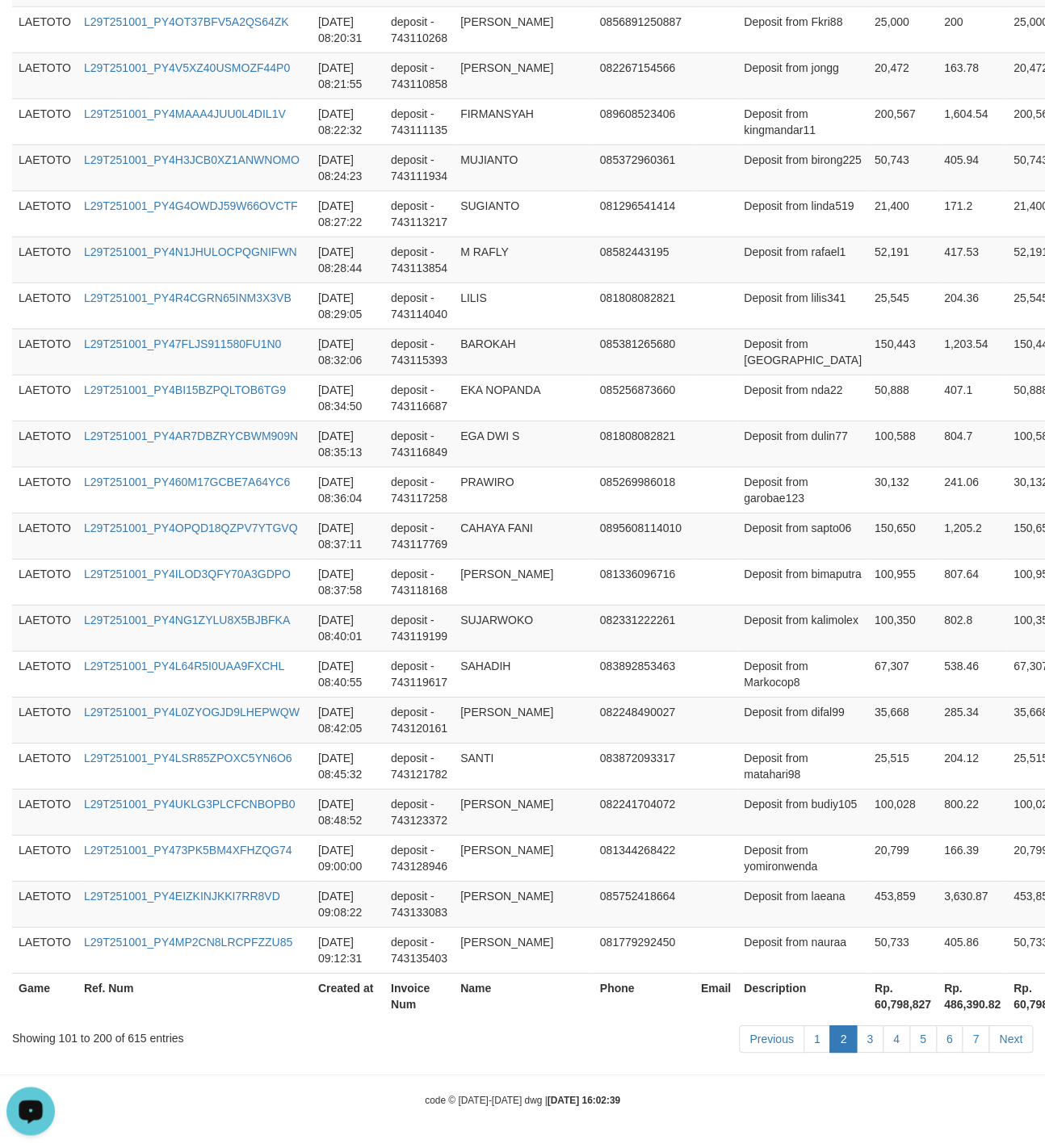
click at [602, 600] on td "081336096716" at bounding box center [643, 582] width 101 height 46
click at [861, 1032] on link "3" at bounding box center [869, 1038] width 28 height 28
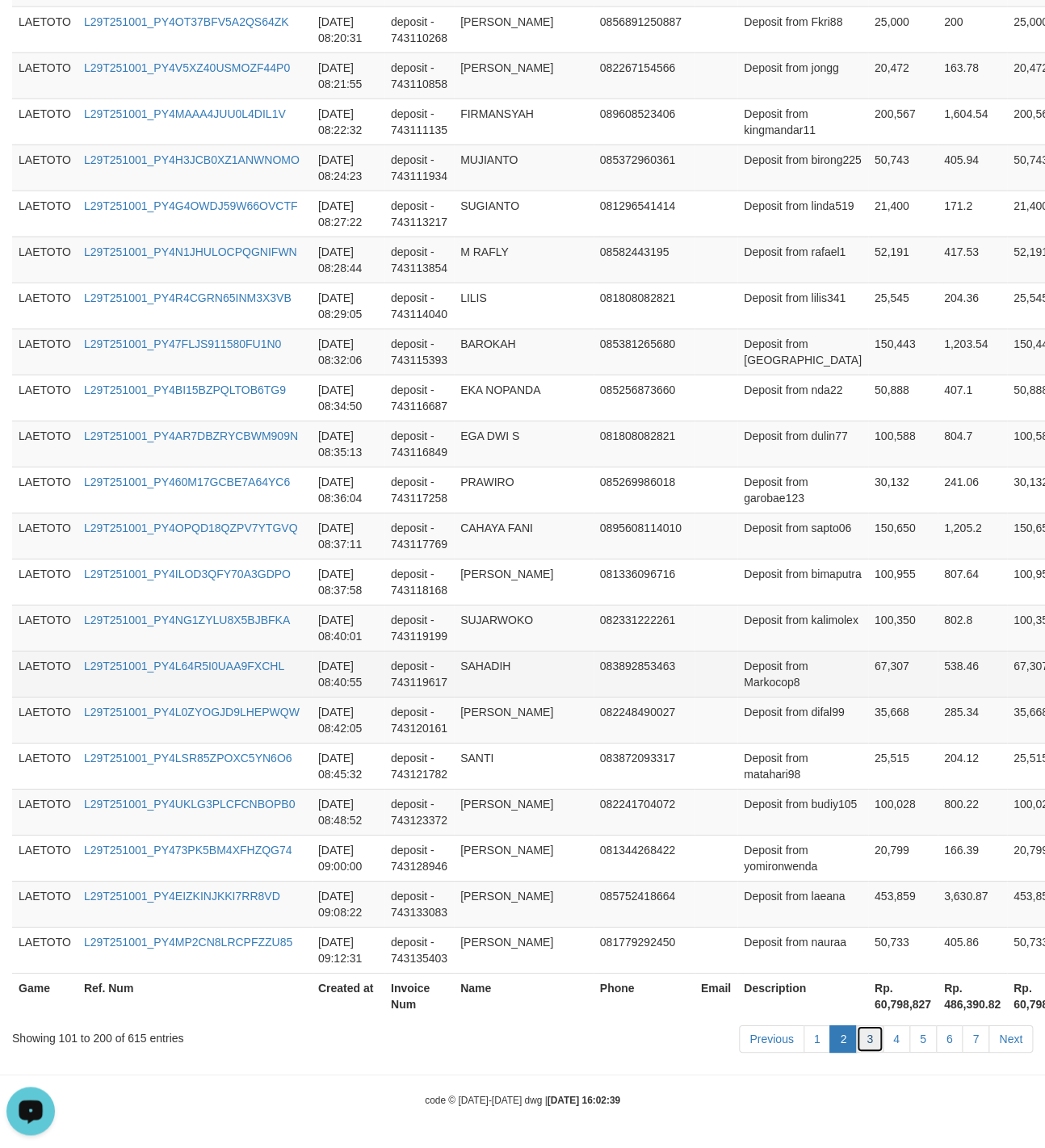
scroll to position [4312, 0]
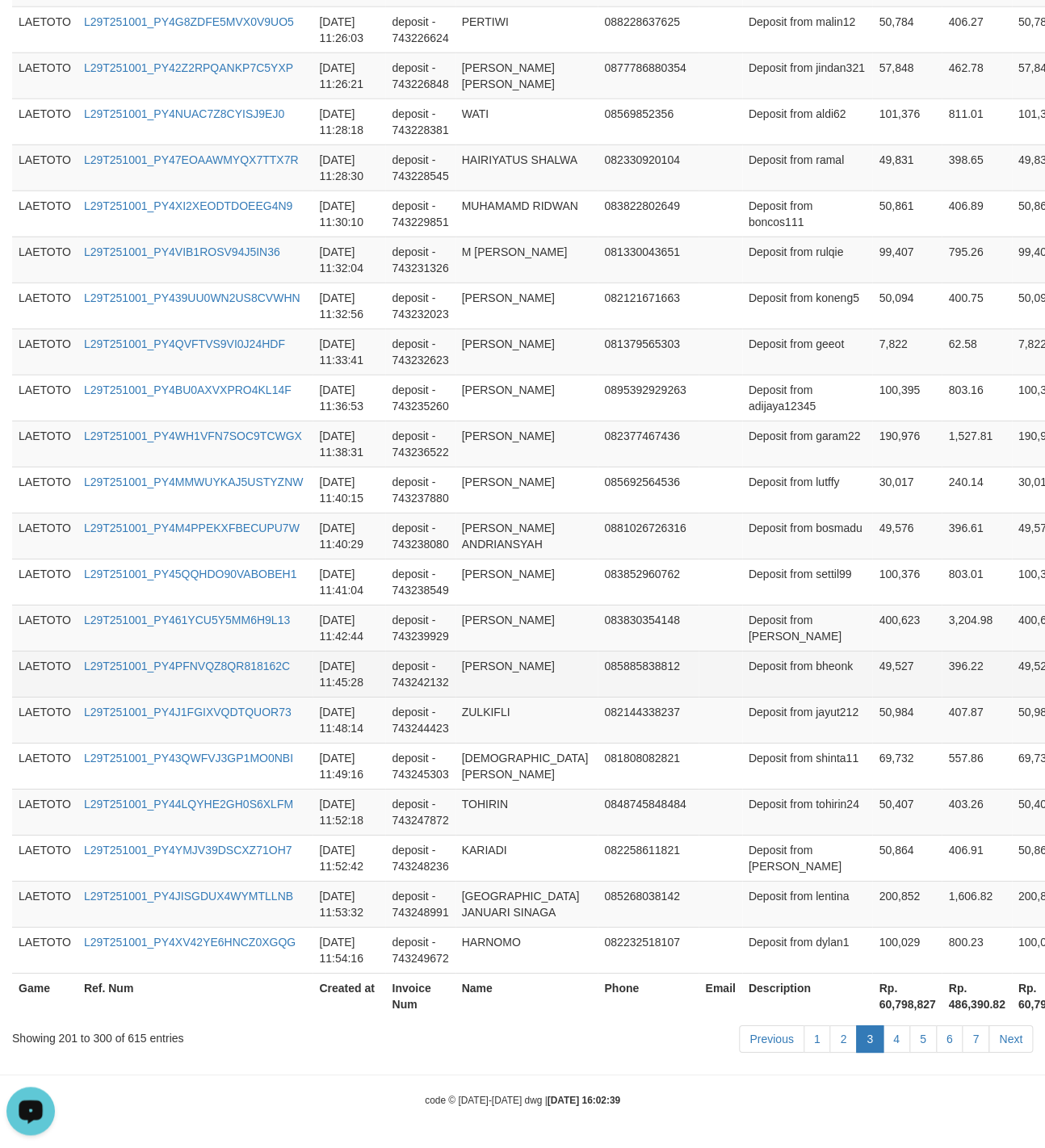
click at [652, 669] on td "085885838812" at bounding box center [648, 674] width 101 height 46
